Goal: Register for event/course

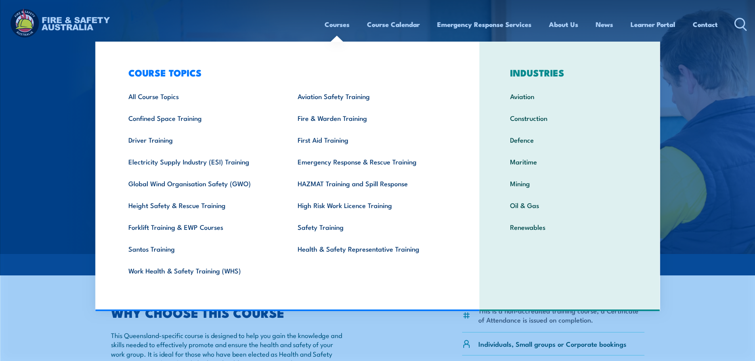
click at [326, 24] on link "Courses" at bounding box center [336, 24] width 25 height 21
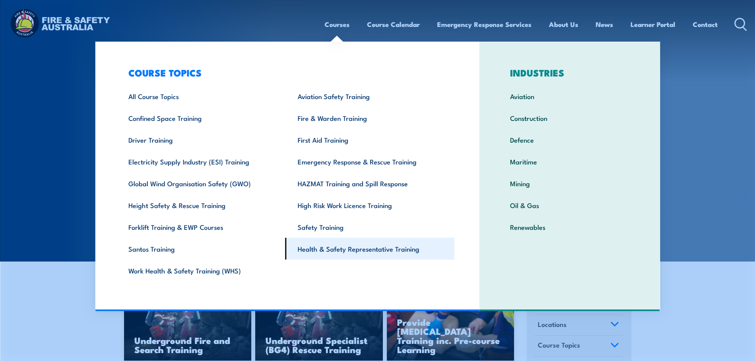
click at [362, 246] on link "Health & Safety Representative Training" at bounding box center [369, 249] width 169 height 22
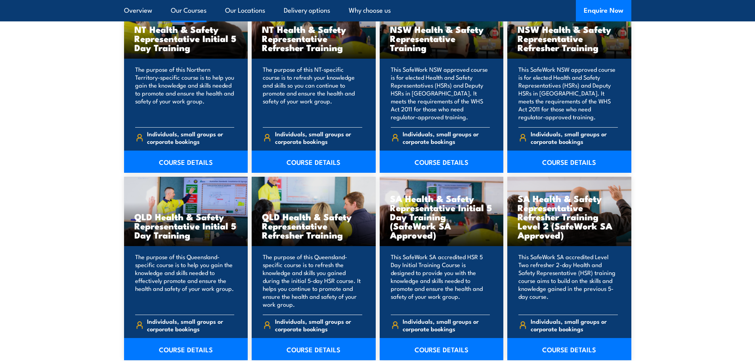
scroll to position [951, 0]
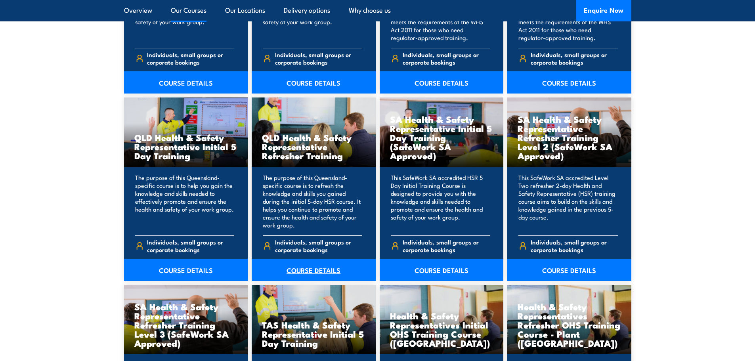
click at [312, 271] on link "COURSE DETAILS" at bounding box center [314, 270] width 124 height 22
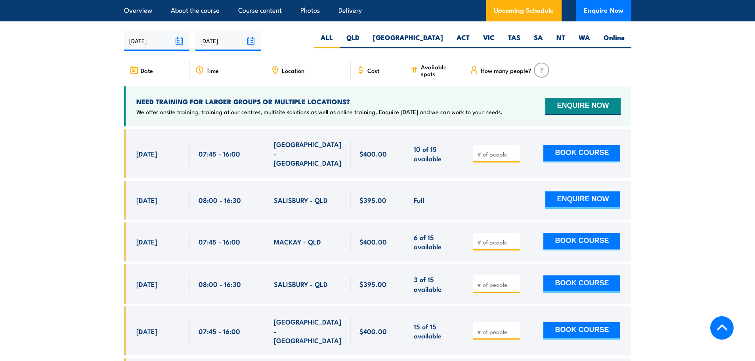
scroll to position [1426, 0]
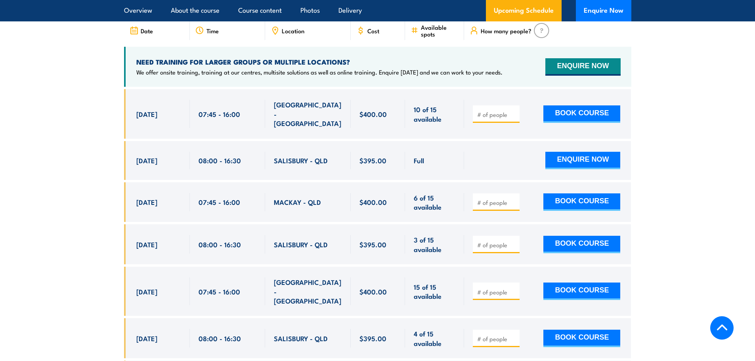
click at [483, 244] on input "number" at bounding box center [497, 245] width 40 height 8
type input "1"
click at [513, 241] on input "1" at bounding box center [497, 245] width 40 height 8
